Goal: Information Seeking & Learning: Learn about a topic

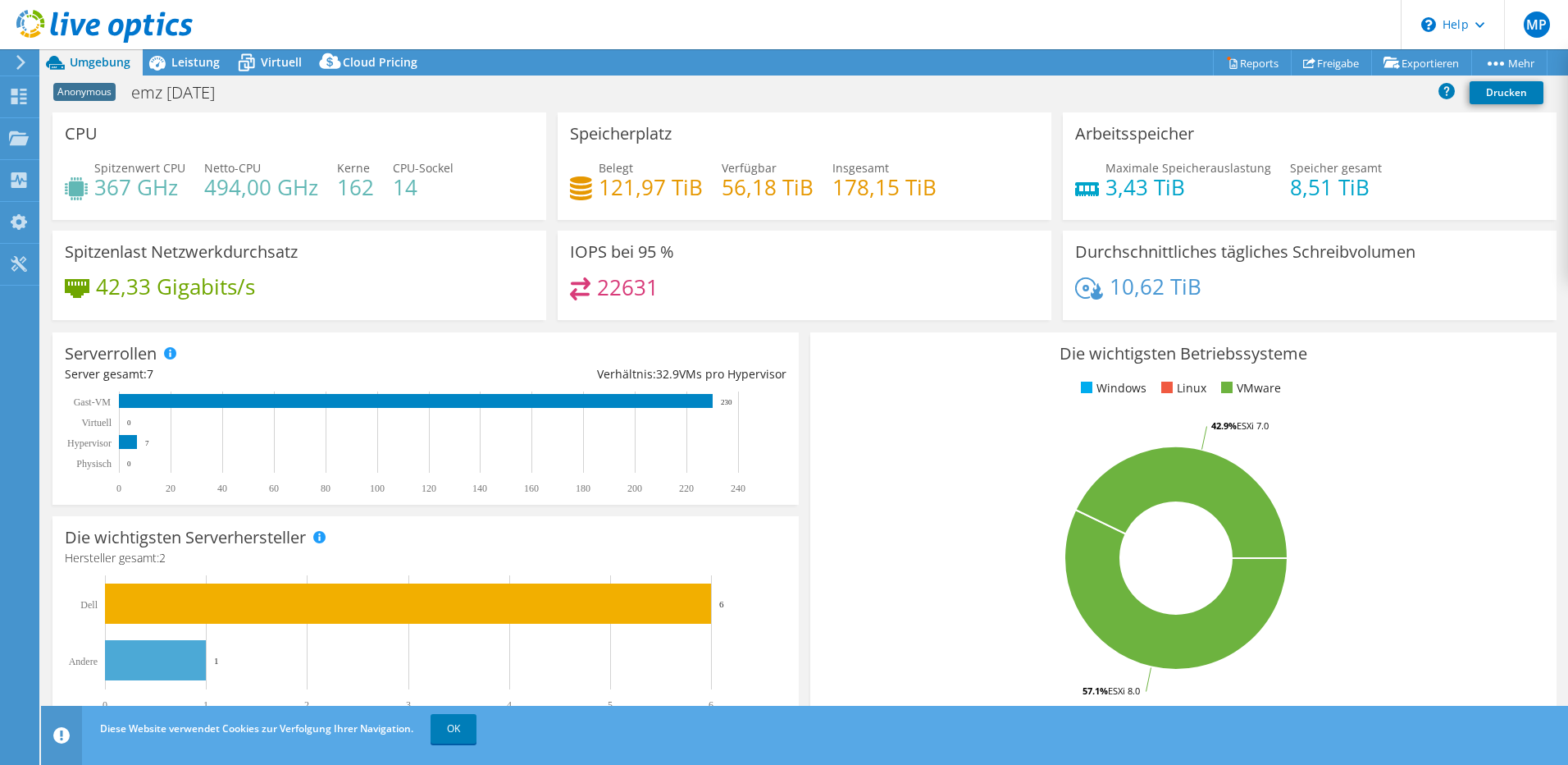
scroll to position [164, 0]
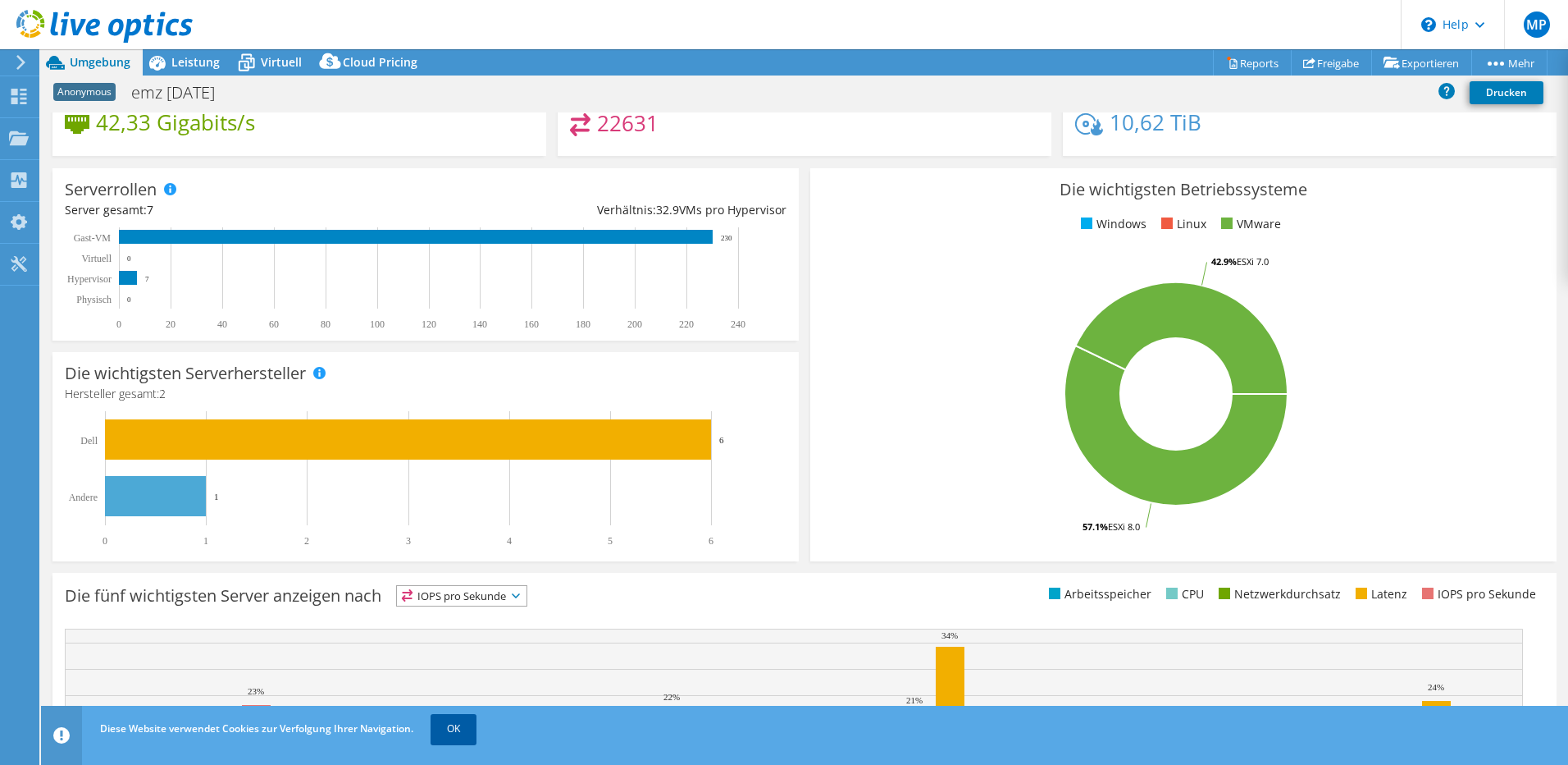
click at [456, 734] on link "OK" at bounding box center [453, 729] width 46 height 30
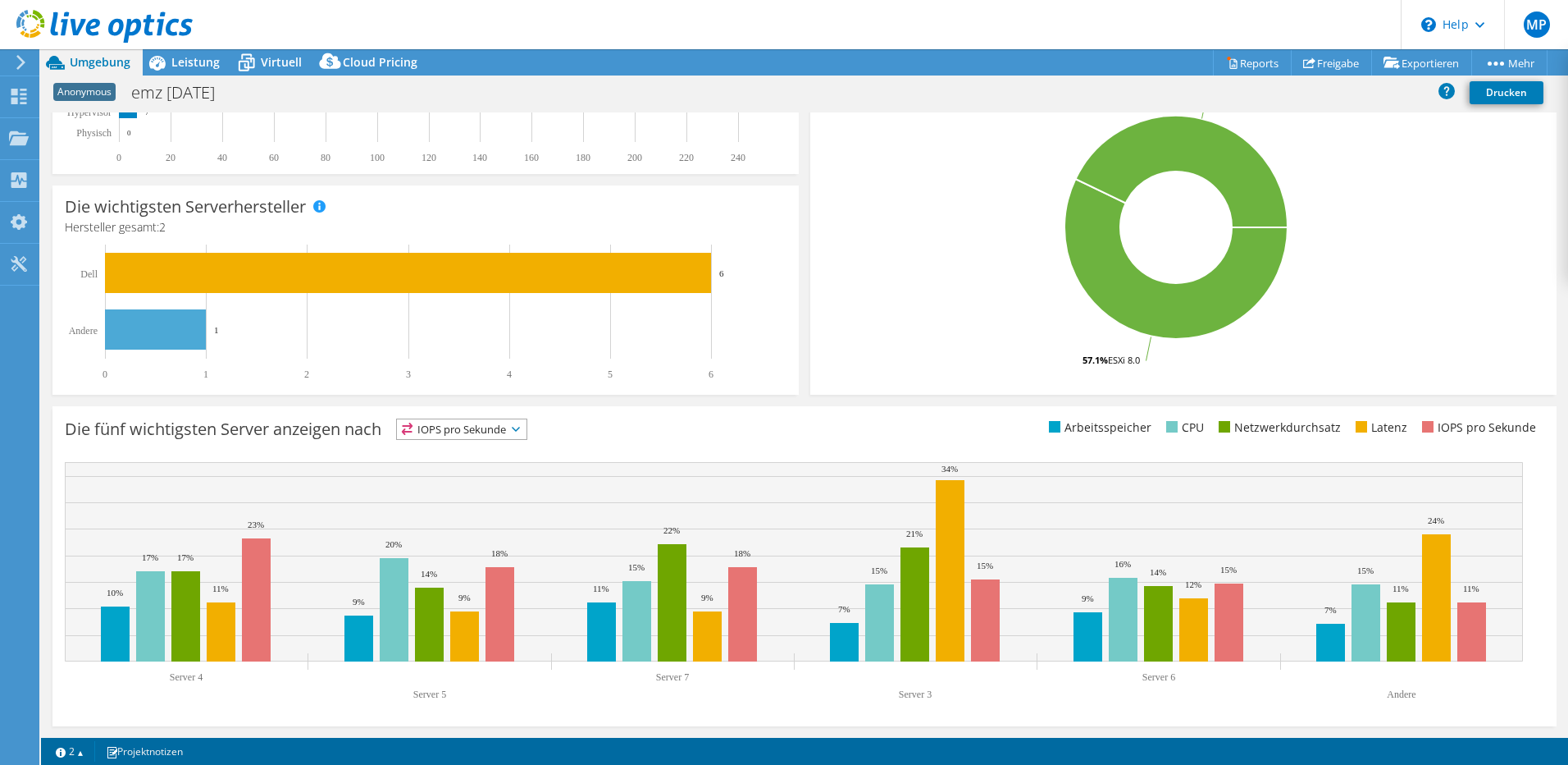
scroll to position [0, 0]
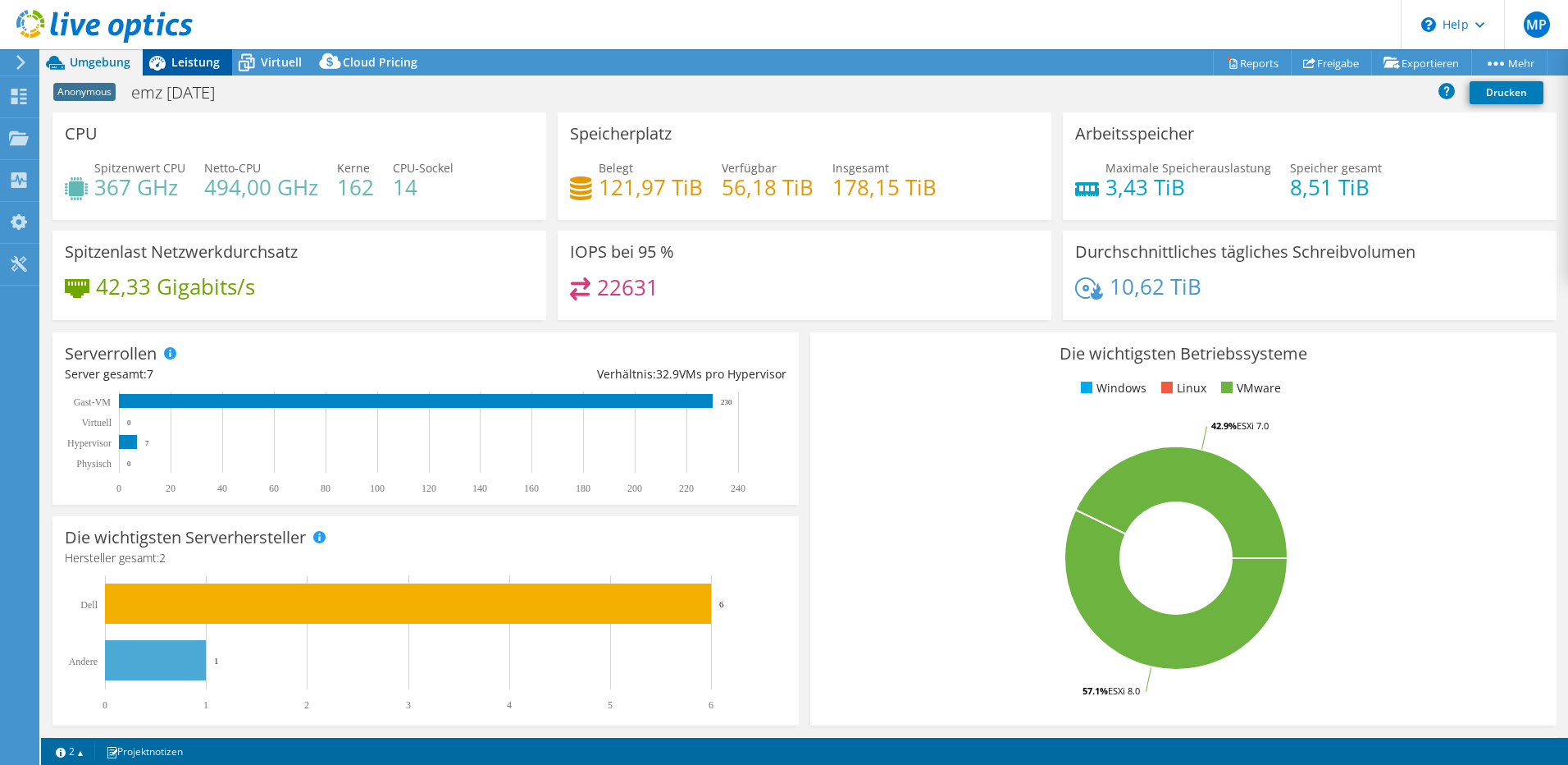
click at [196, 62] on span "Leistung" at bounding box center [195, 62] width 48 height 15
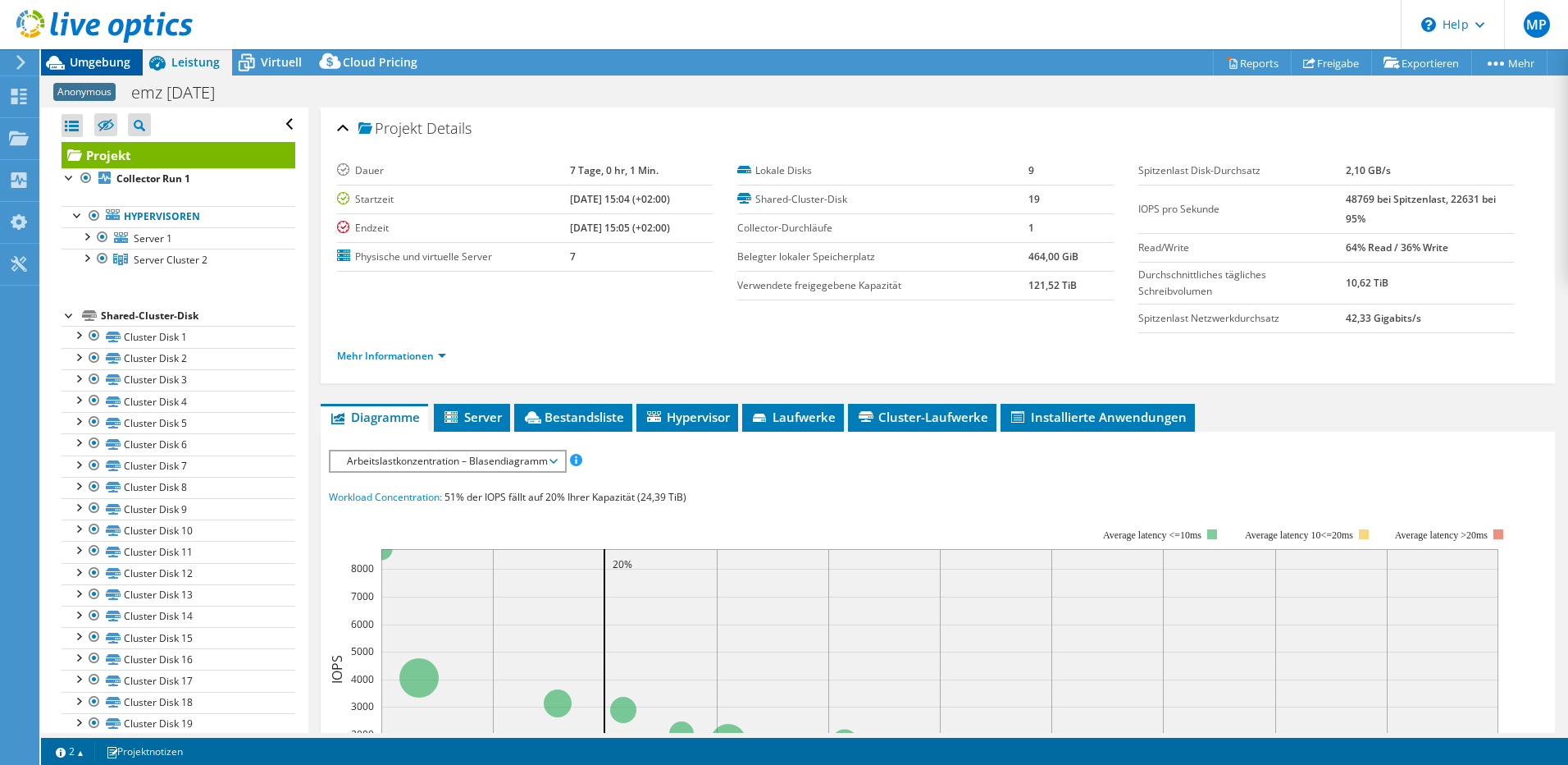
click at [111, 58] on span "Umgebung" at bounding box center [100, 62] width 61 height 15
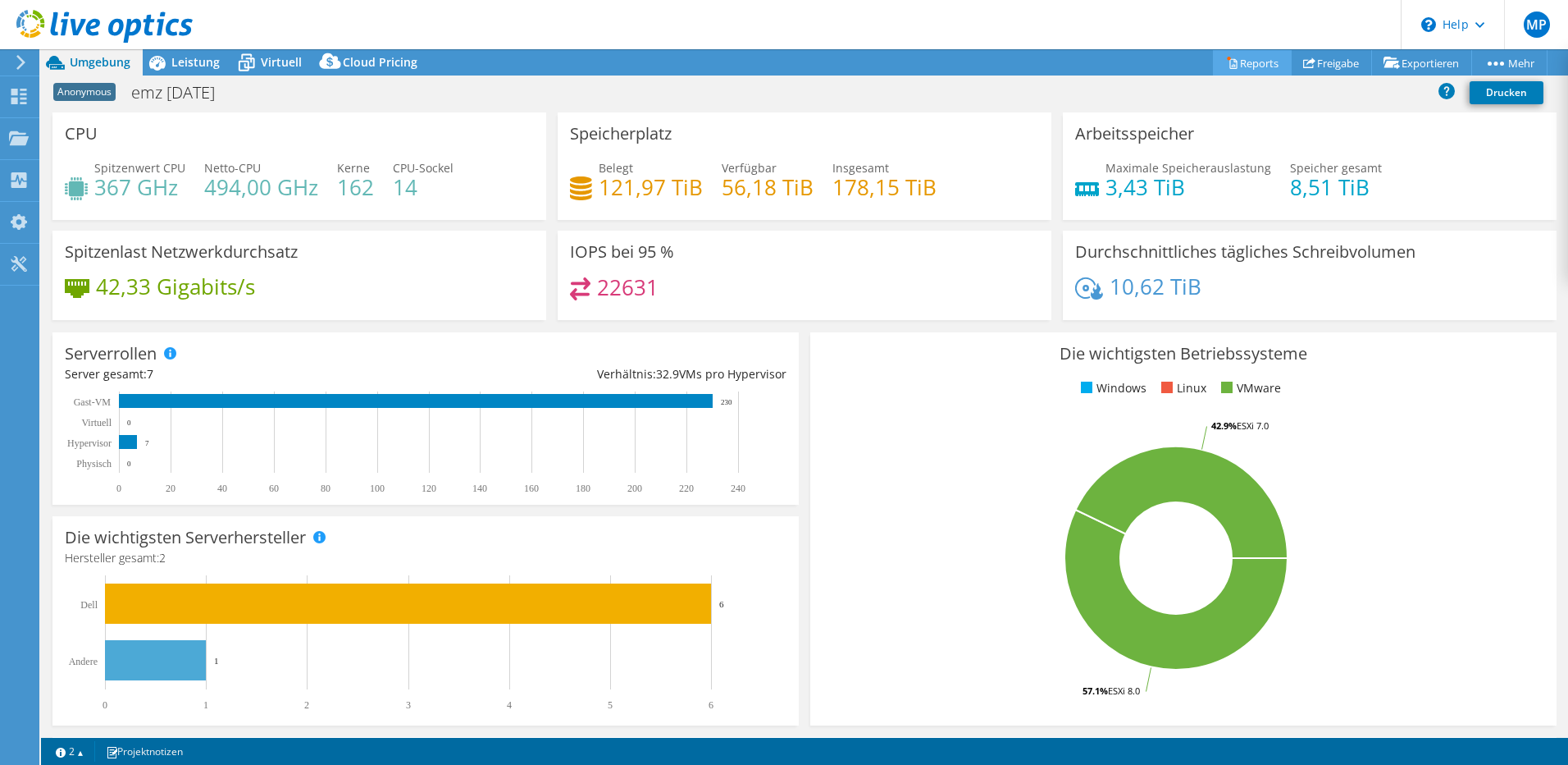
click at [1246, 57] on link "Reports" at bounding box center [1252, 62] width 78 height 25
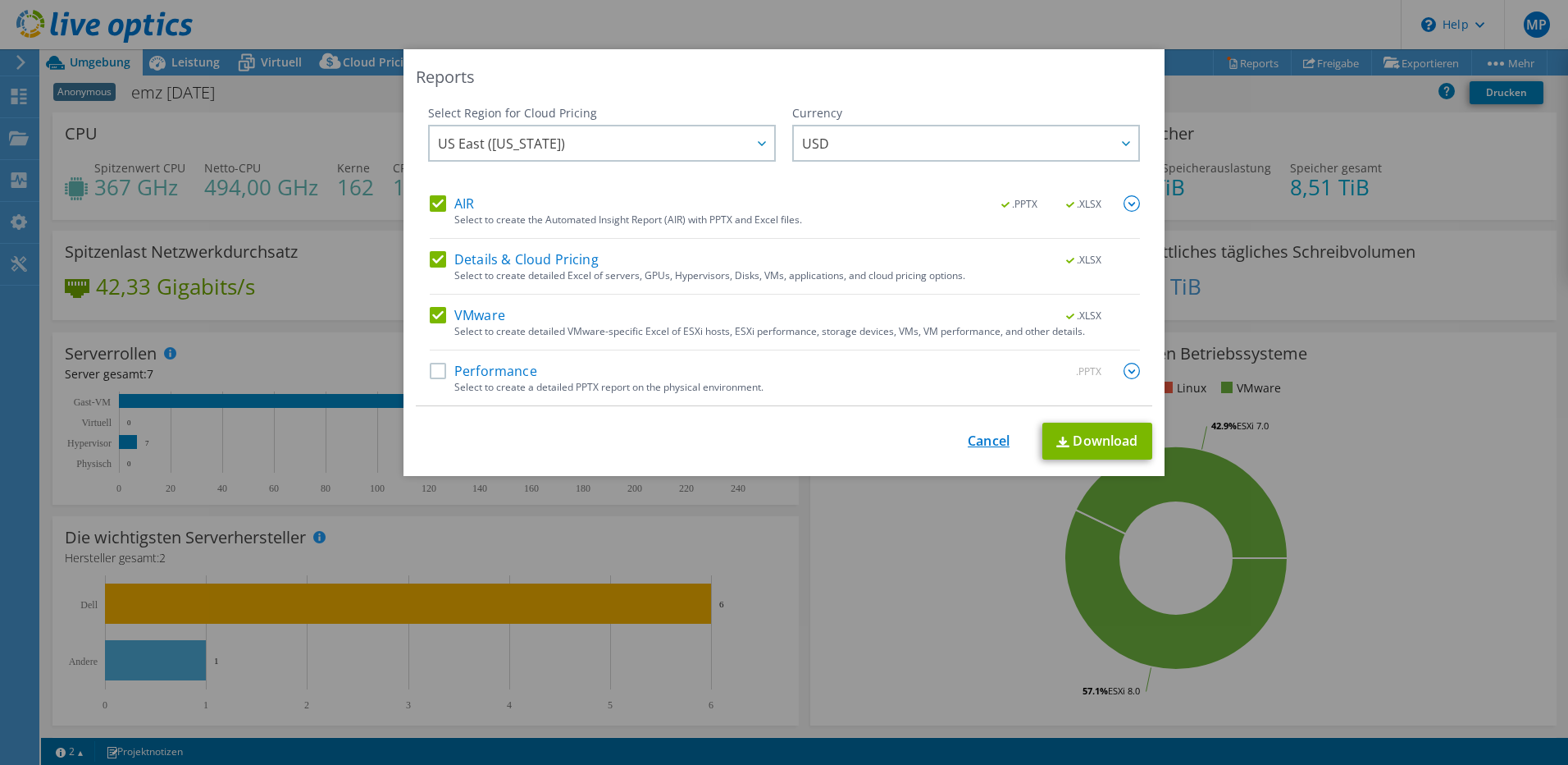
click at [980, 443] on link "Cancel" at bounding box center [989, 441] width 42 height 15
